Goal: Information Seeking & Learning: Learn about a topic

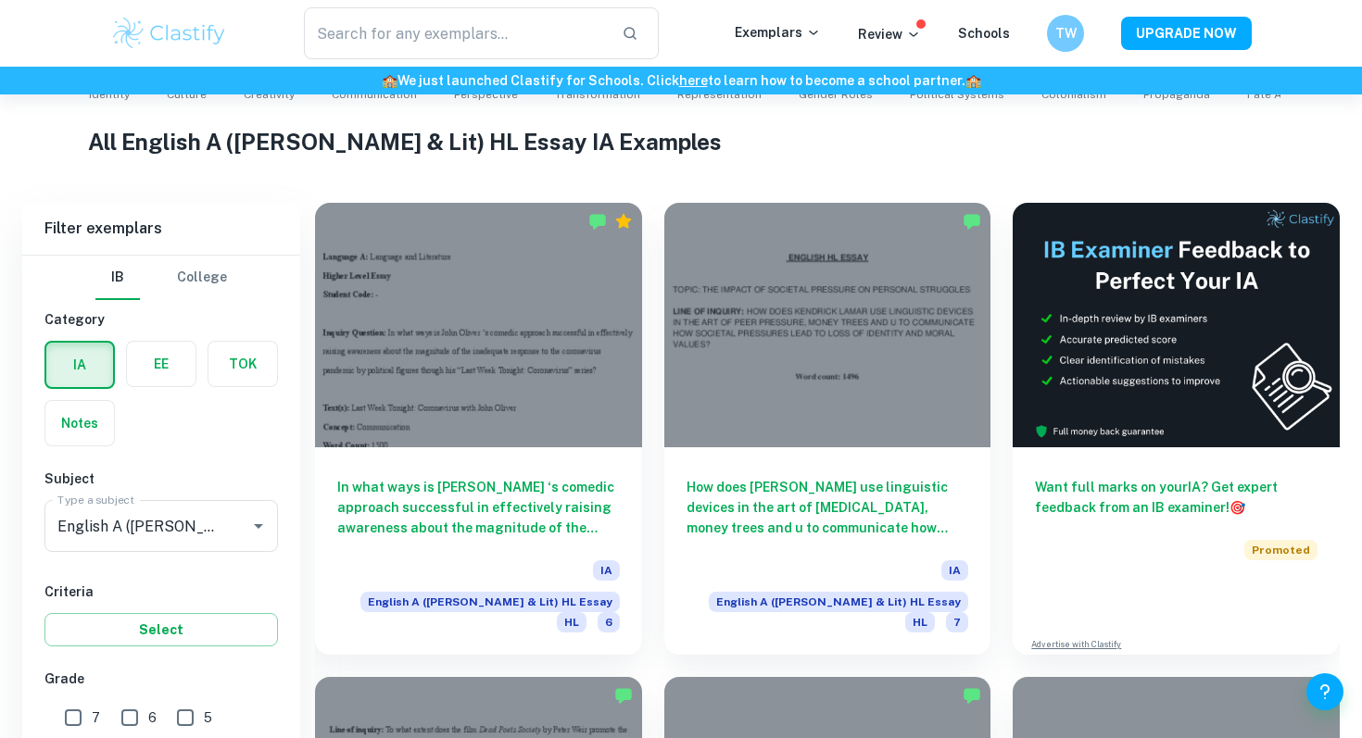
scroll to position [998, 0]
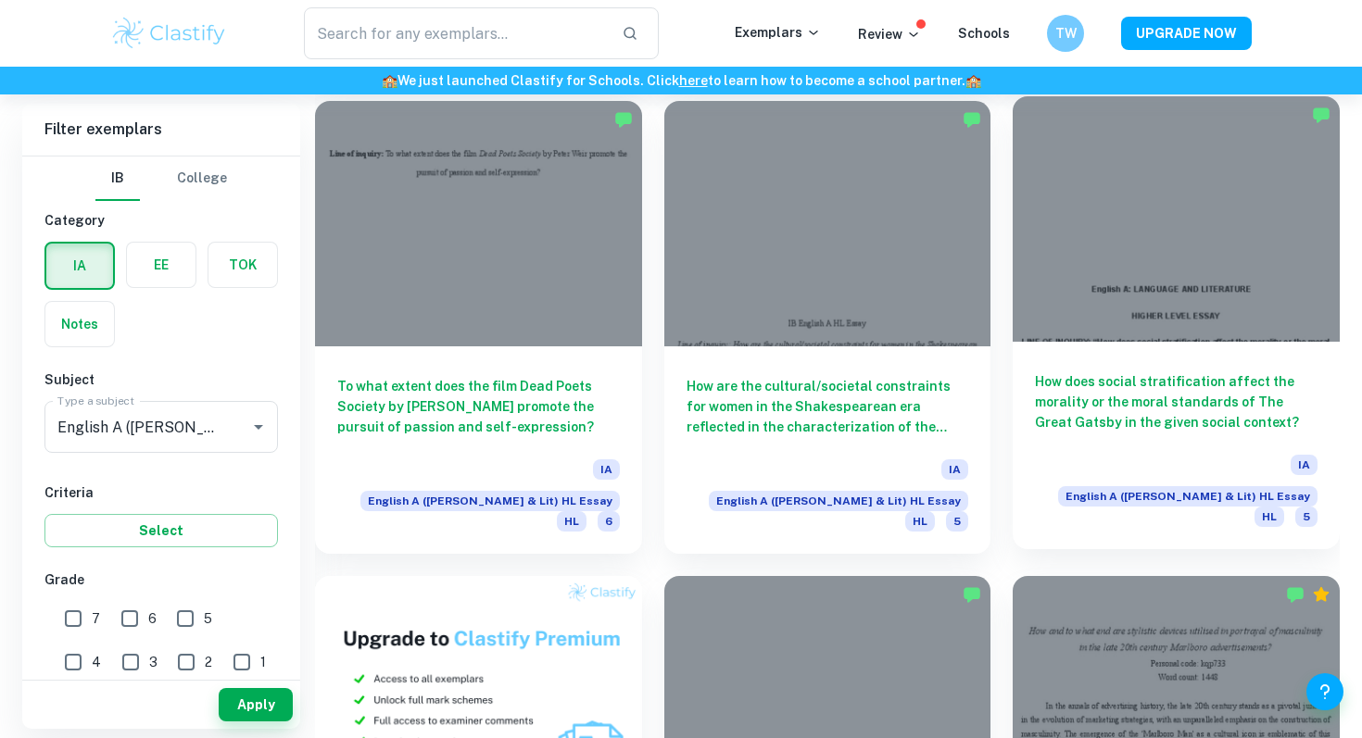
click at [1203, 371] on h6 "How does social stratification affect the morality or the moral standards of Th…" at bounding box center [1176, 401] width 282 height 61
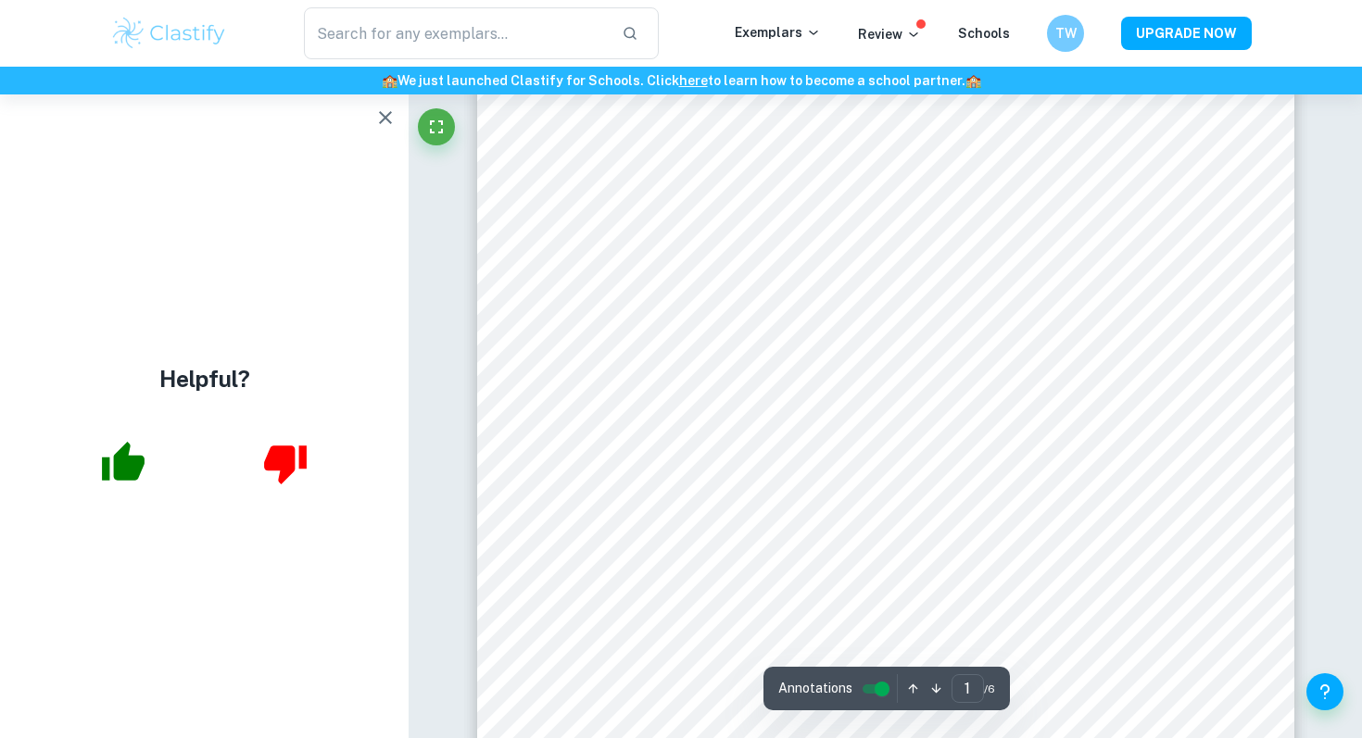
scroll to position [168, 0]
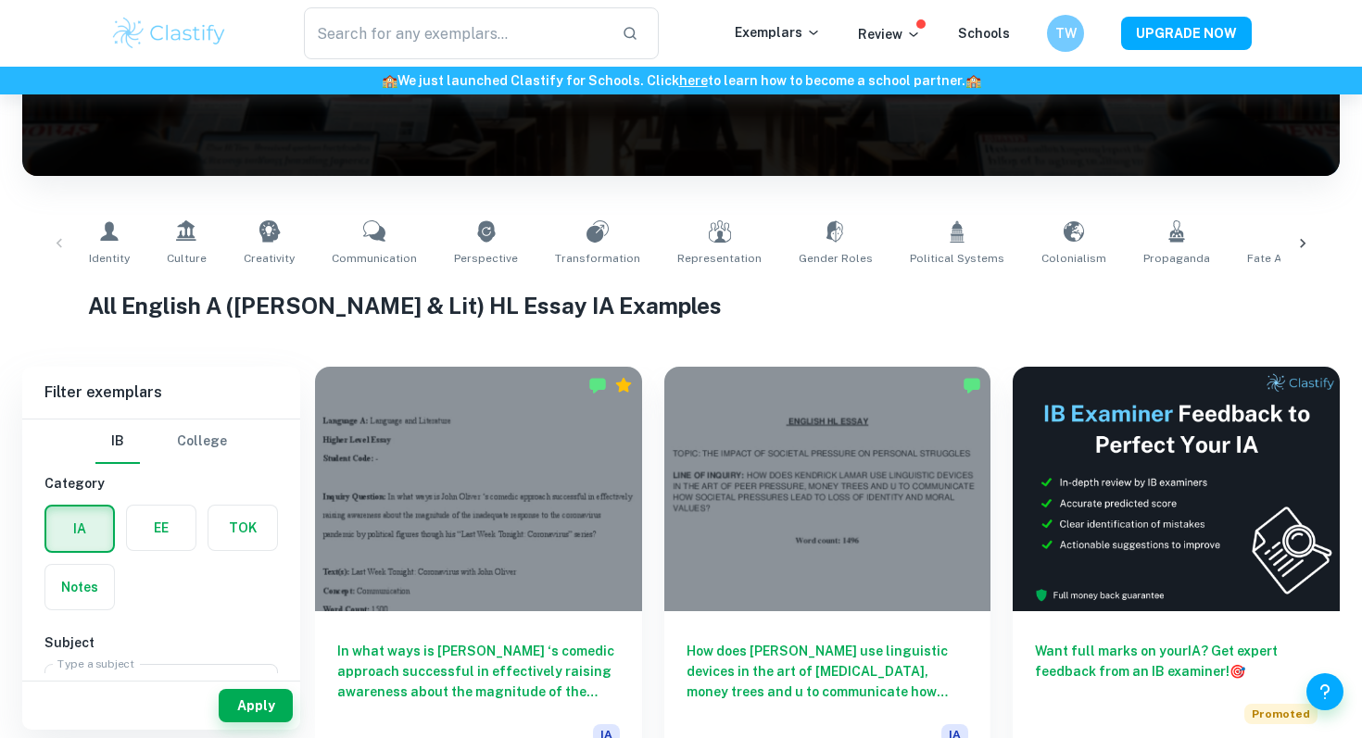
scroll to position [258, 0]
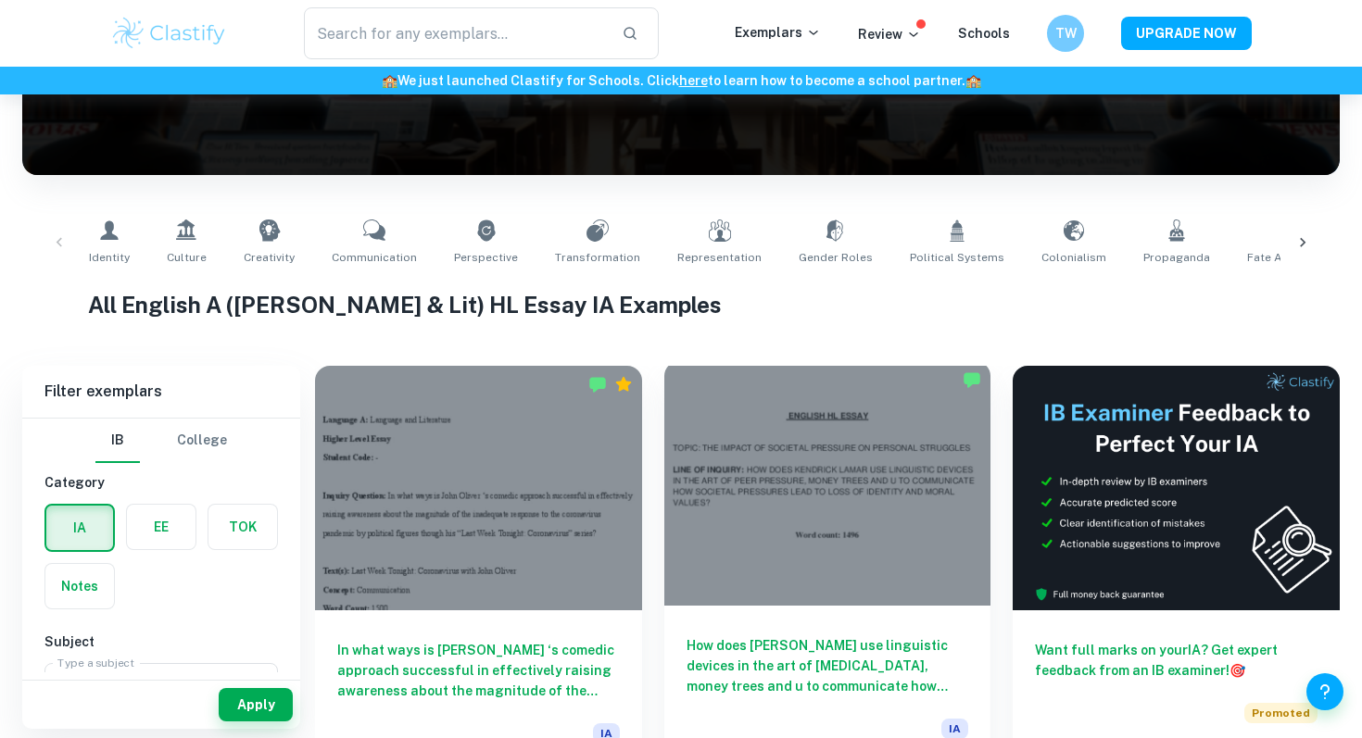
click at [797, 516] on div at bounding box center [827, 483] width 327 height 245
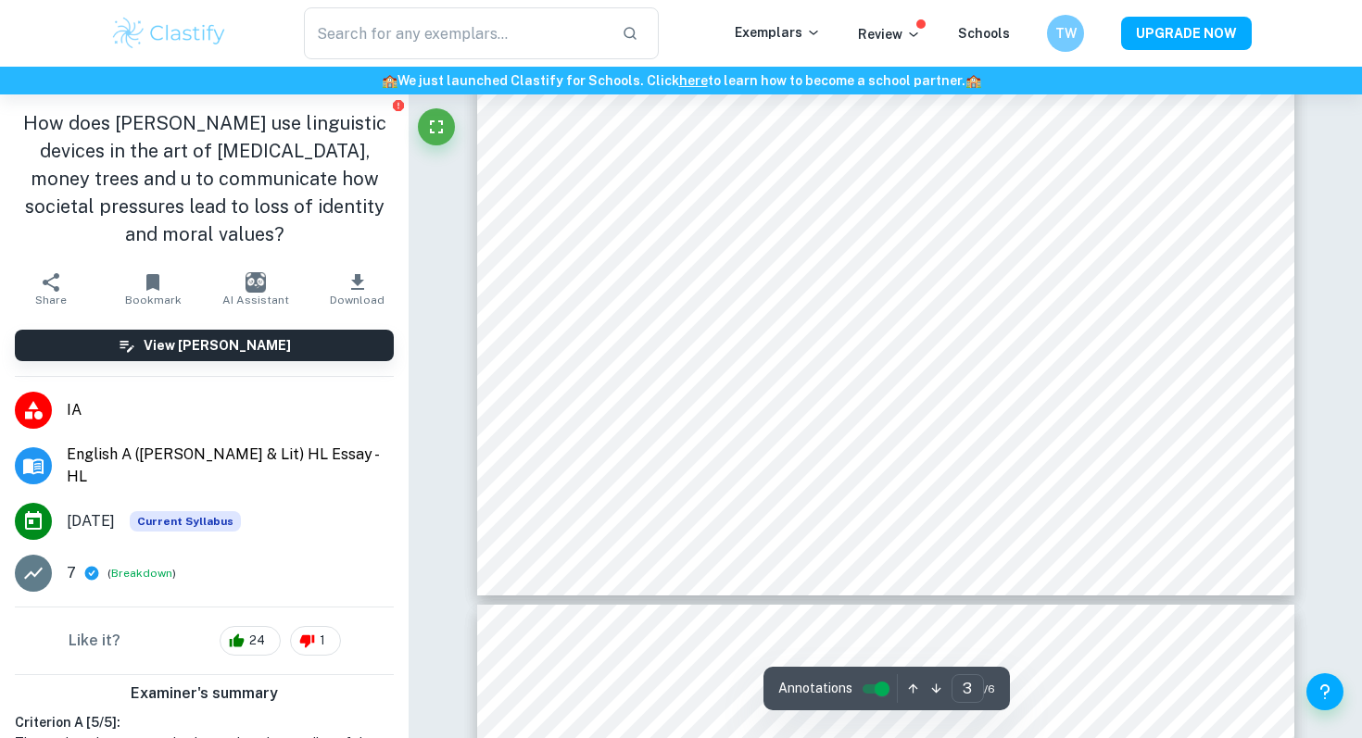
type input "4"
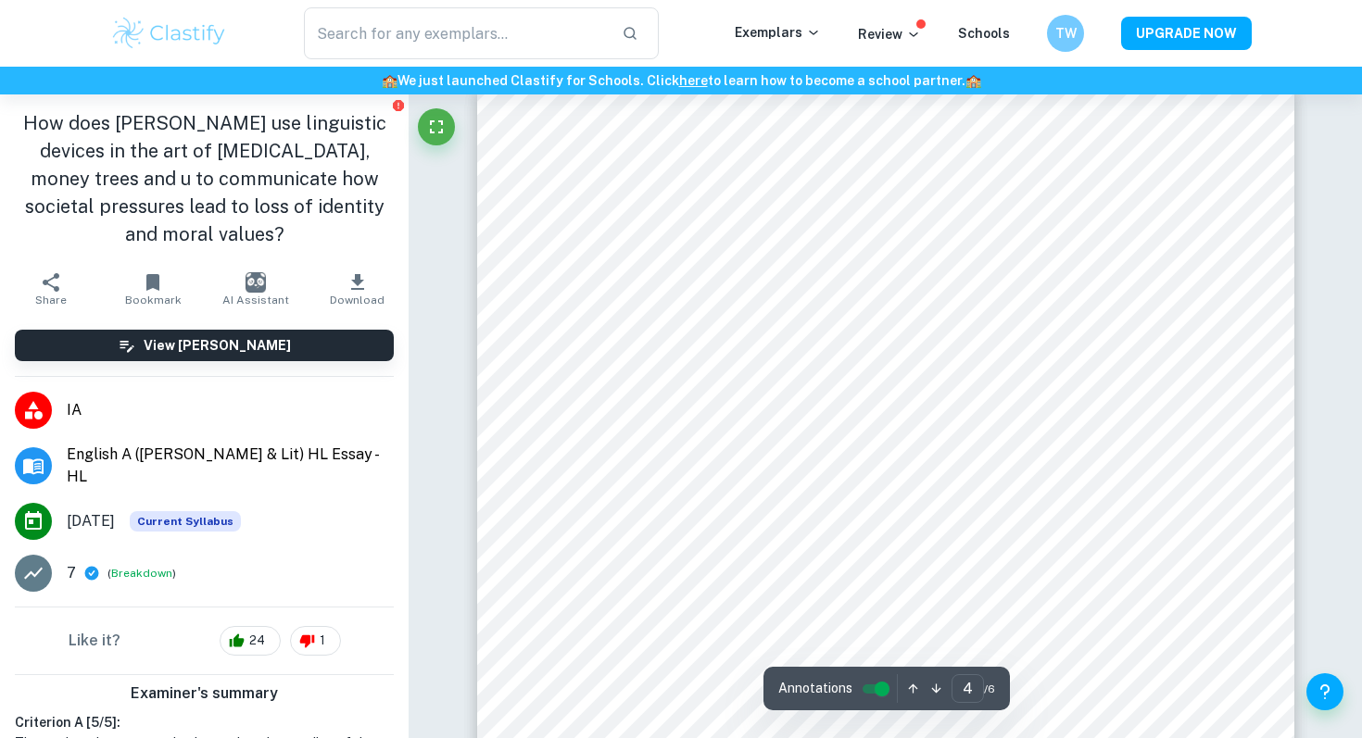
scroll to position [3800, 0]
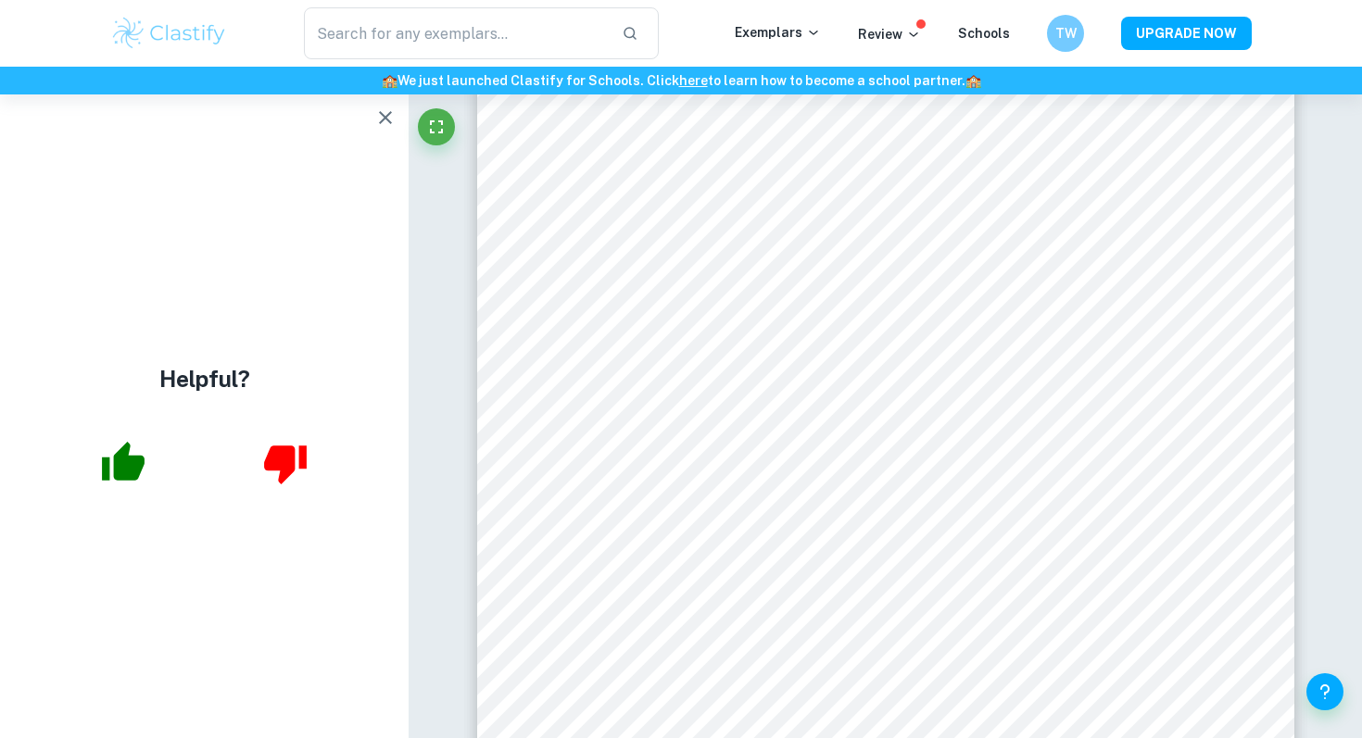
click at [377, 106] on button "button" at bounding box center [385, 117] width 37 height 37
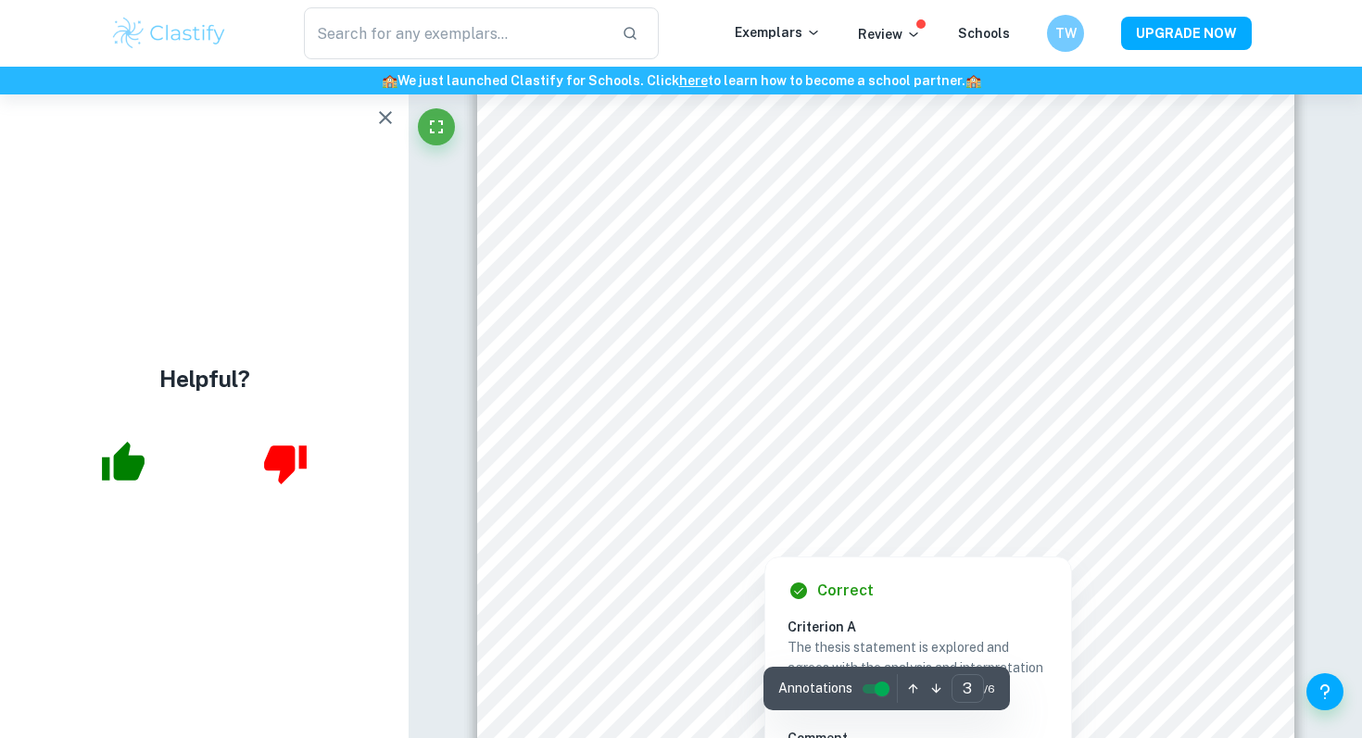
scroll to position [2012, 0]
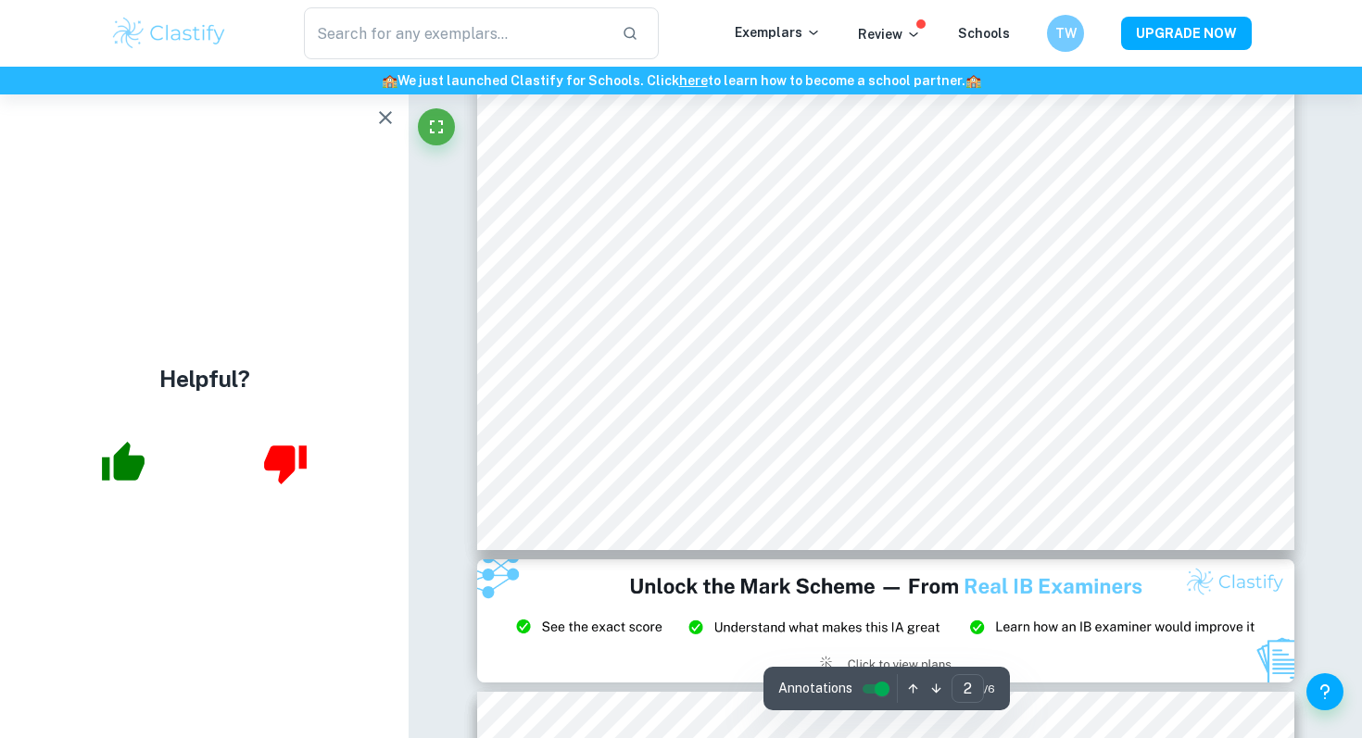
type input "1"
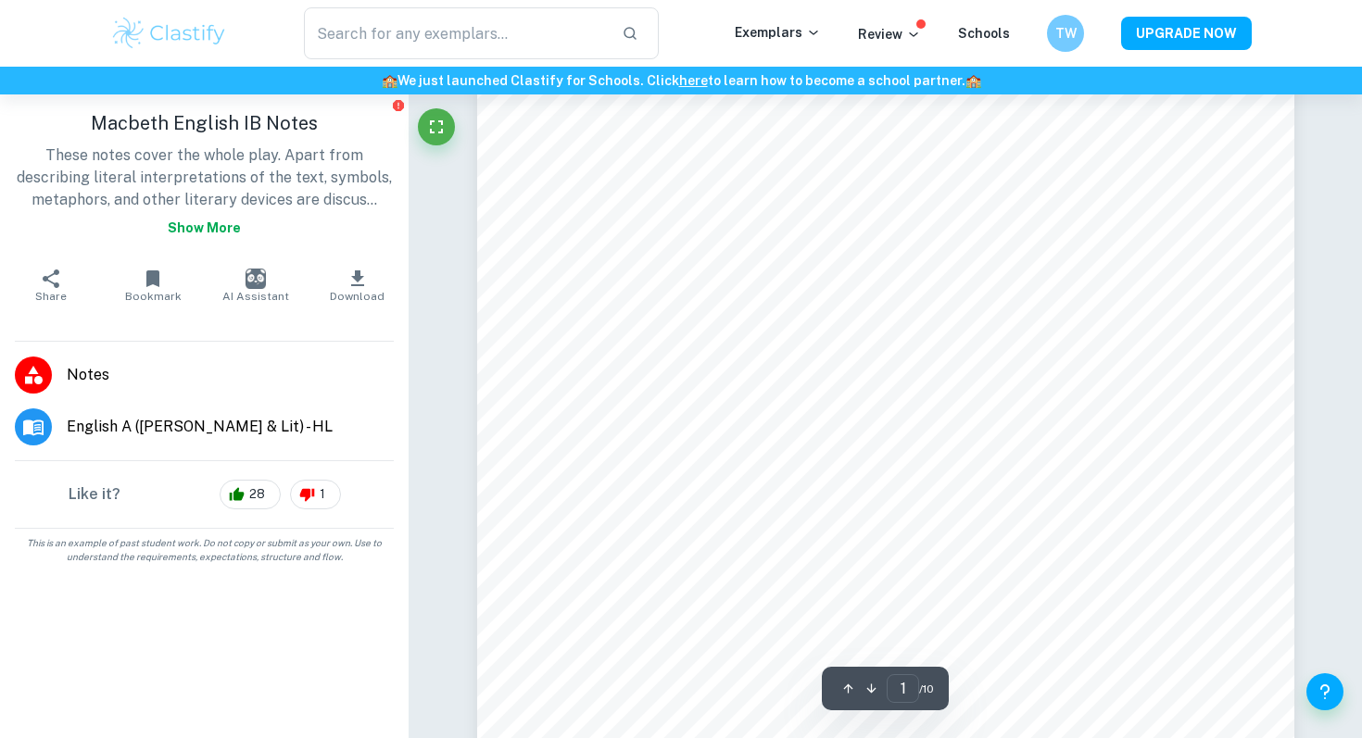
scroll to position [322, 0]
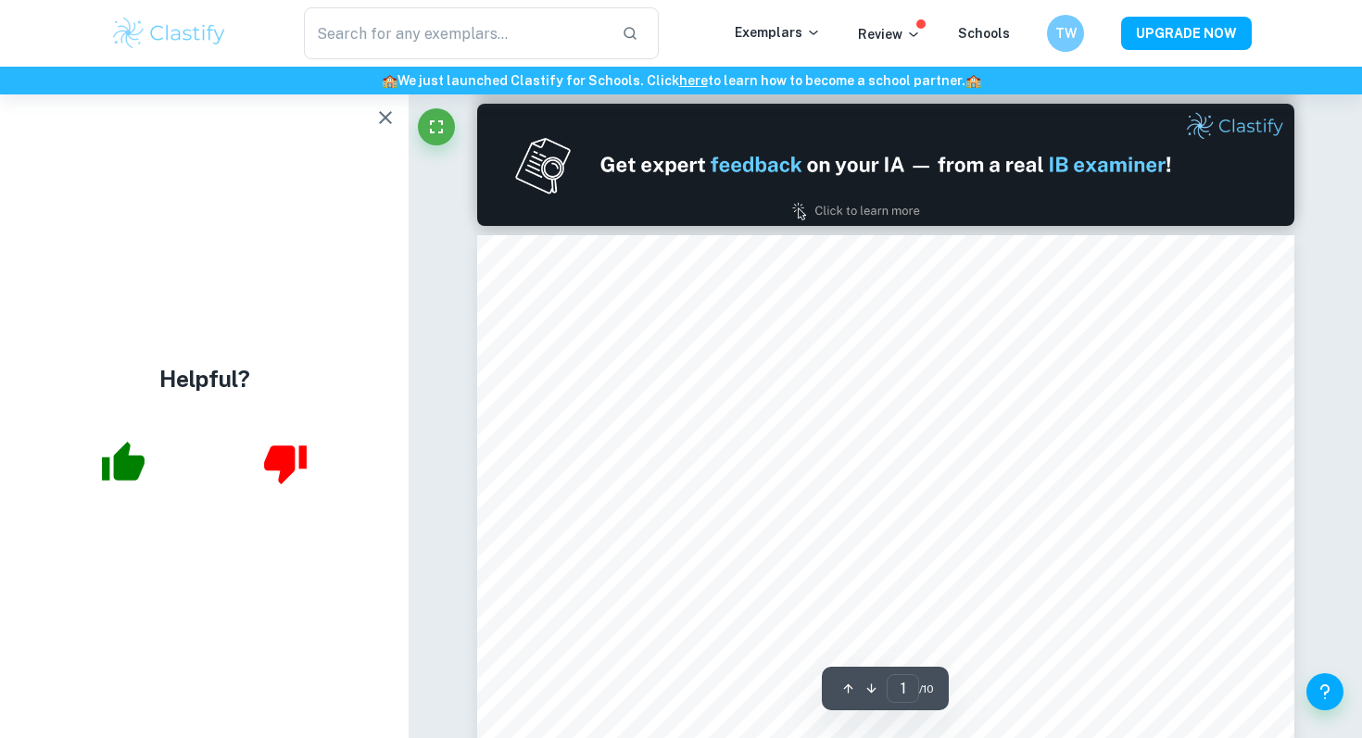
type input "2"
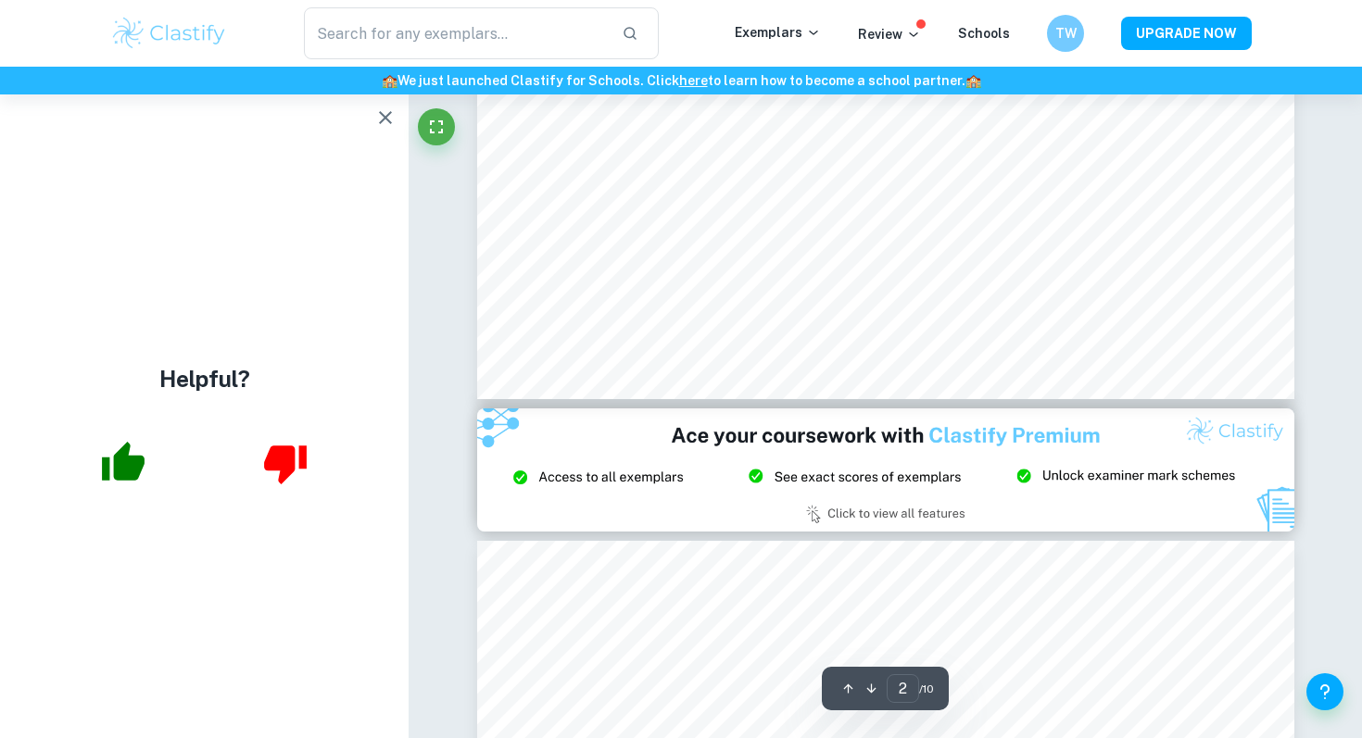
scroll to position [1966, 0]
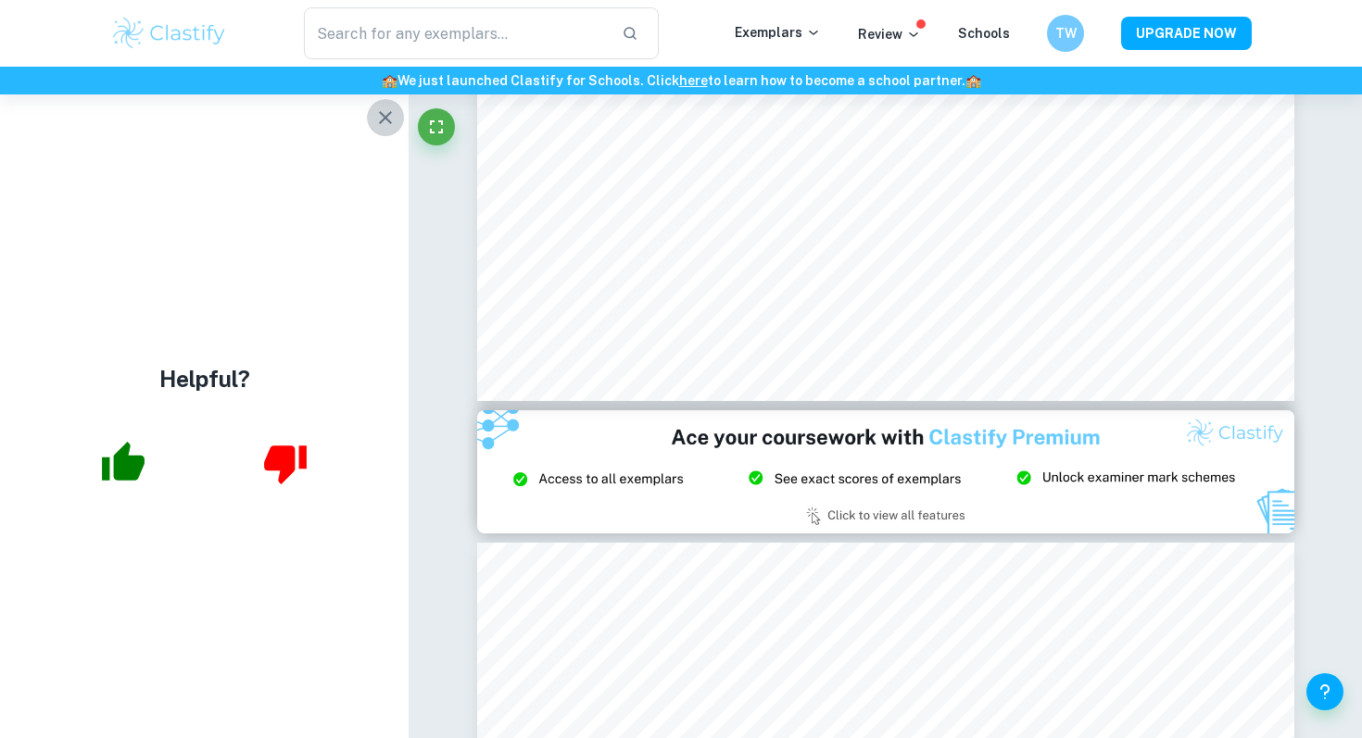
click at [379, 119] on icon "button" at bounding box center [385, 118] width 22 height 22
